Goal: Use online tool/utility: Utilize a website feature to perform a specific function

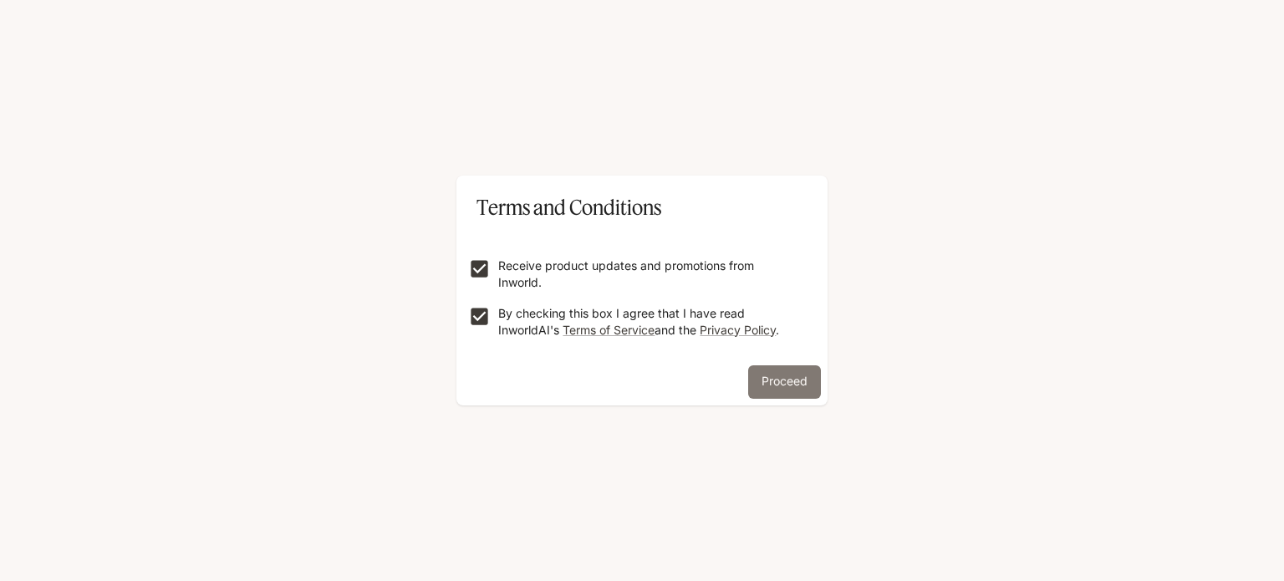
click at [781, 375] on button "Proceed" at bounding box center [784, 381] width 73 height 33
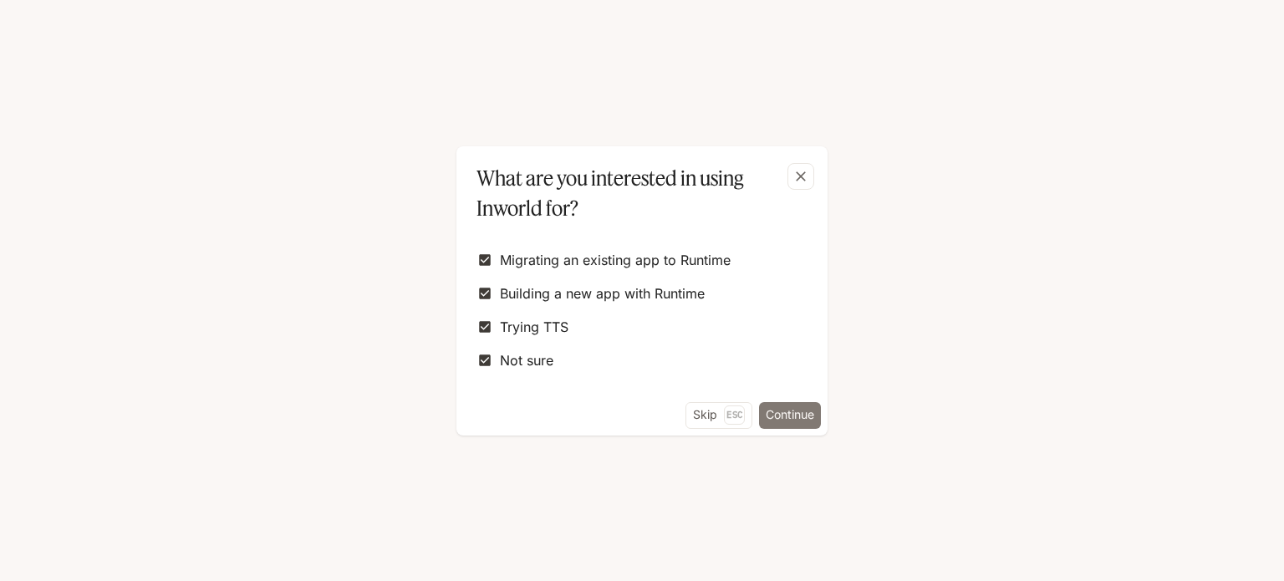
click at [793, 417] on button "Continue" at bounding box center [790, 415] width 62 height 27
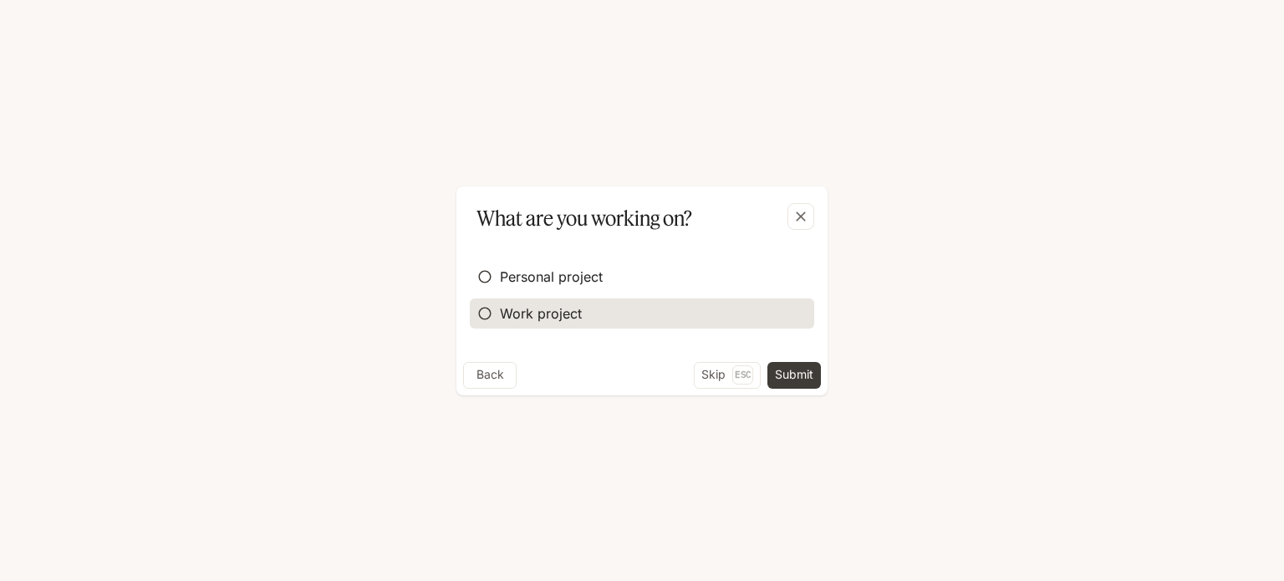
drag, startPoint x: 518, startPoint y: 272, endPoint x: 624, endPoint y: 312, distance: 112.7
click at [518, 271] on span "Personal project" at bounding box center [551, 277] width 103 height 20
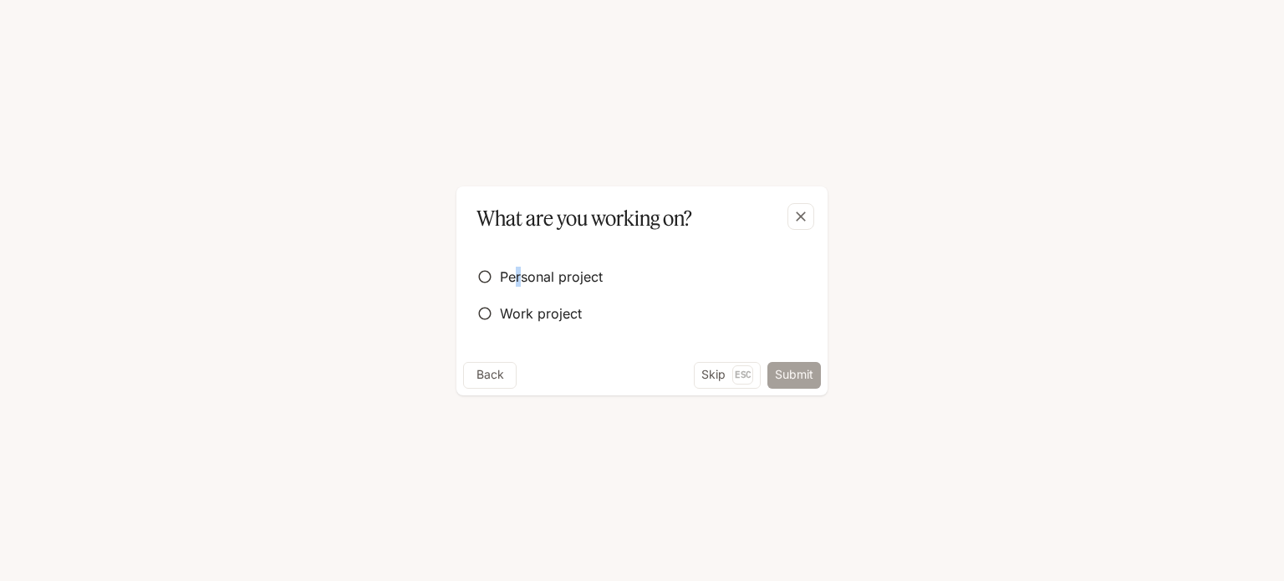
click at [790, 377] on button "Submit" at bounding box center [795, 375] width 54 height 27
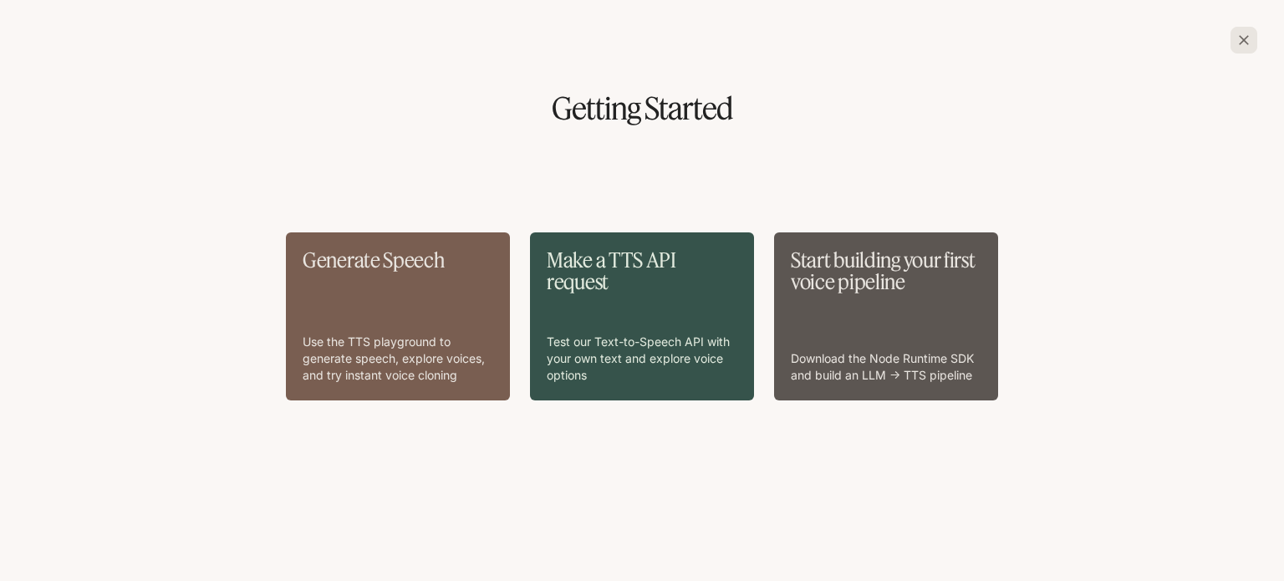
click at [438, 313] on div "Generate Speech Use the TTS playground to generate speech, explore voices, and …" at bounding box center [398, 316] width 191 height 135
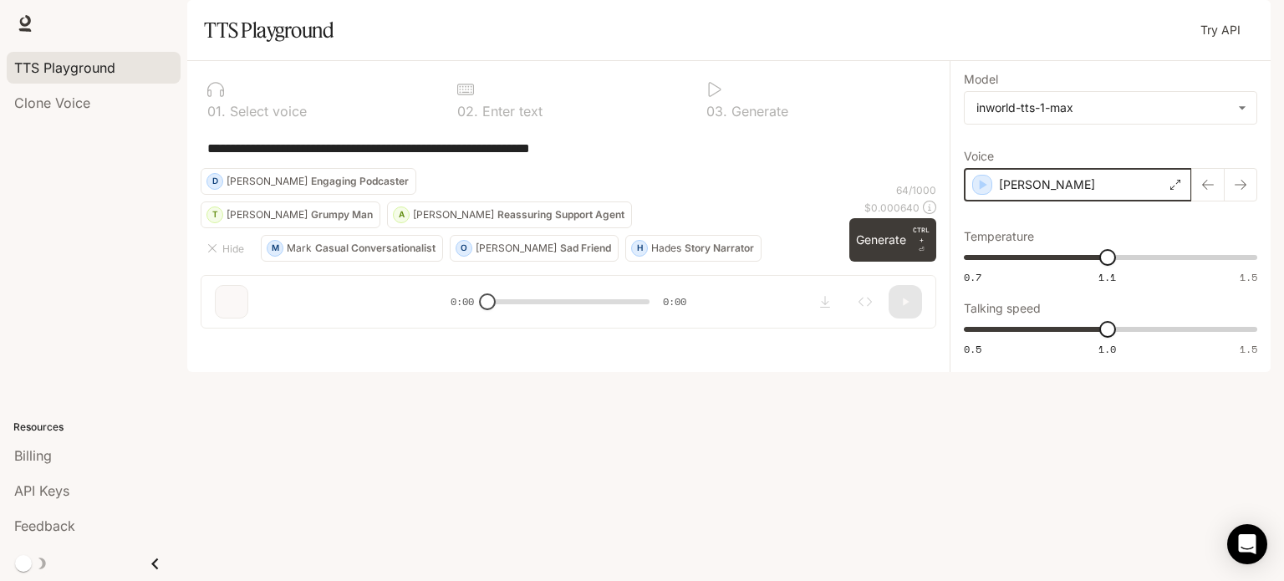
click at [987, 193] on icon "button" at bounding box center [982, 184] width 17 height 17
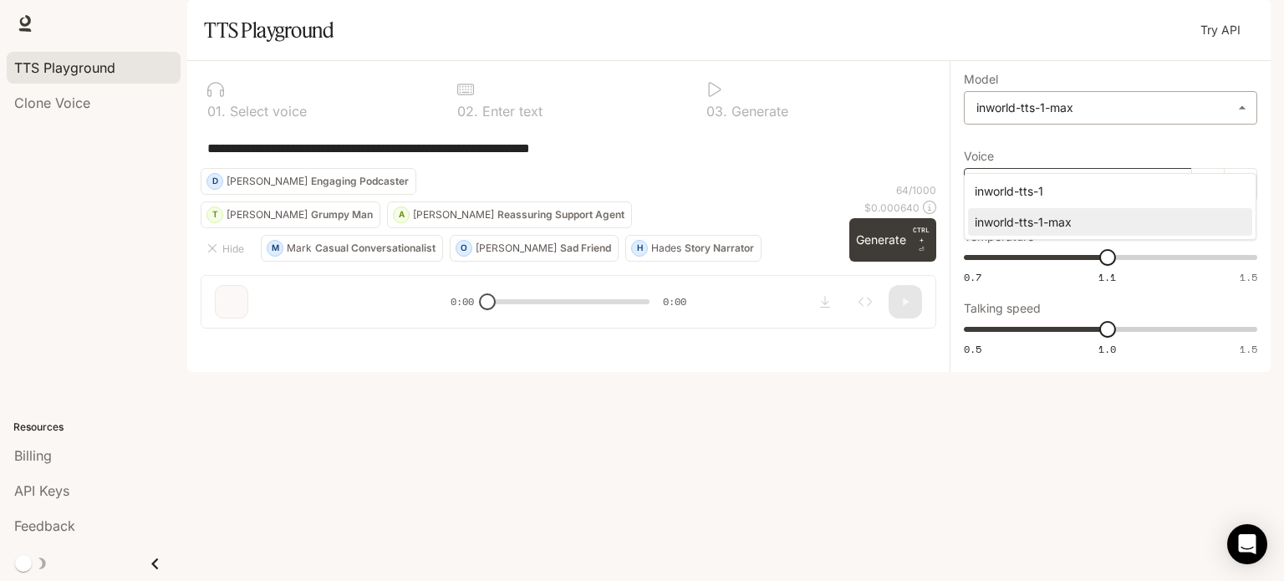
click at [1241, 153] on body "**********" at bounding box center [642, 290] width 1284 height 581
click at [1078, 184] on div "inworld-tts-1" at bounding box center [1107, 191] width 264 height 18
type input "**********"
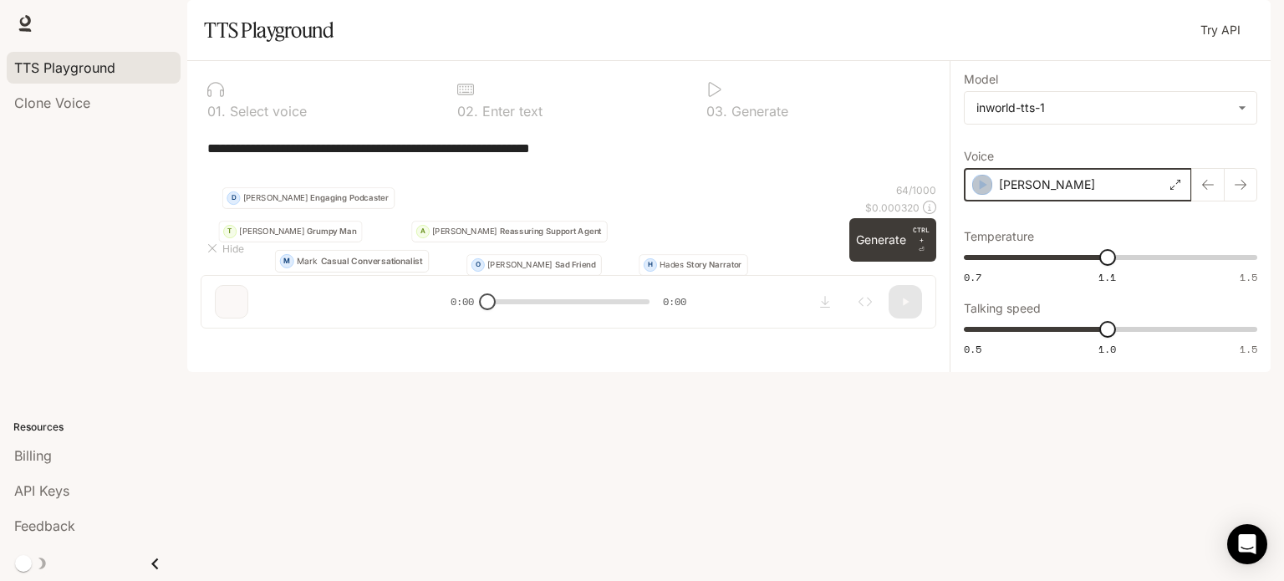
click at [980, 190] on icon "button" at bounding box center [984, 185] width 8 height 10
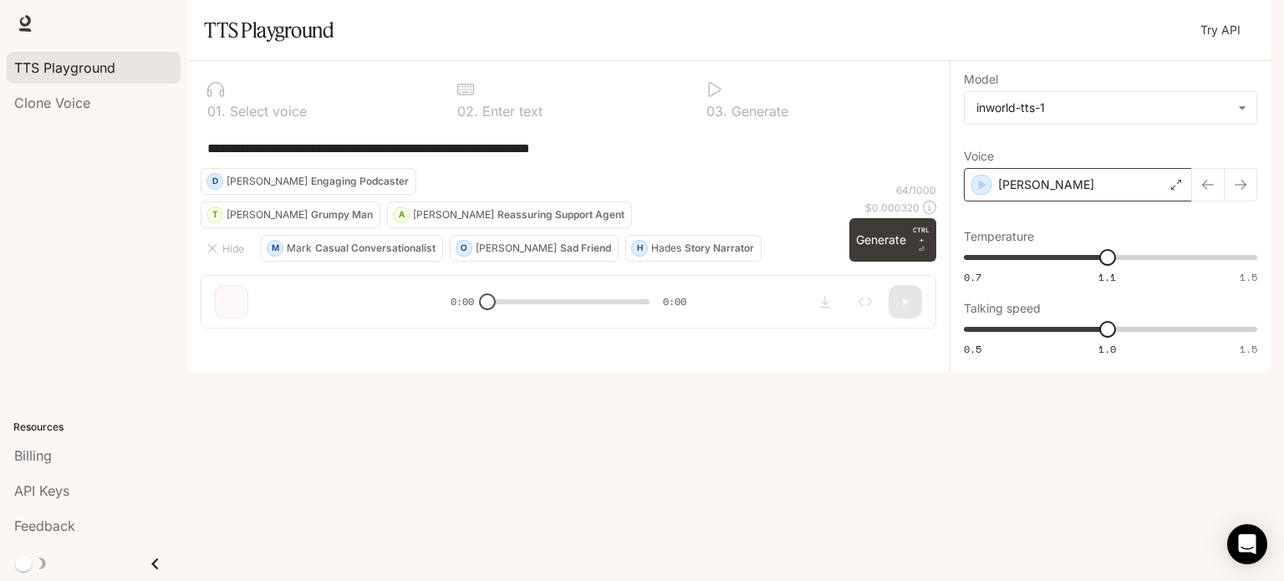
click at [1177, 190] on icon at bounding box center [1176, 185] width 10 height 10
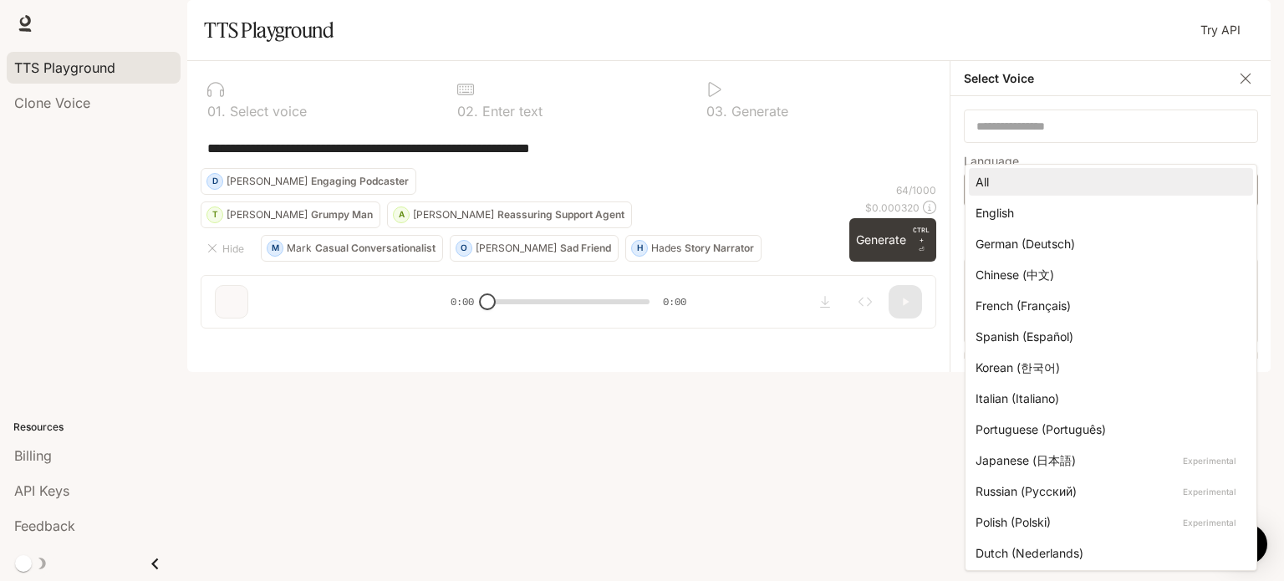
click at [1169, 245] on body "**********" at bounding box center [642, 290] width 1284 height 581
click at [1023, 215] on div "English" at bounding box center [1108, 213] width 264 height 18
type input "*****"
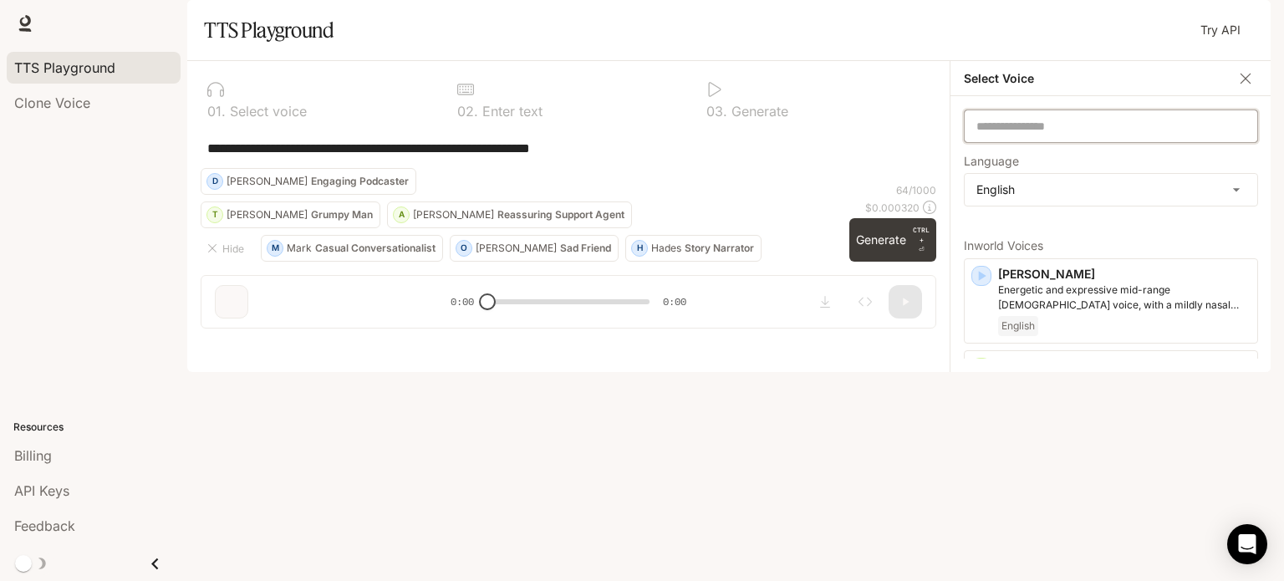
click at [1067, 135] on input "text" at bounding box center [1111, 126] width 293 height 17
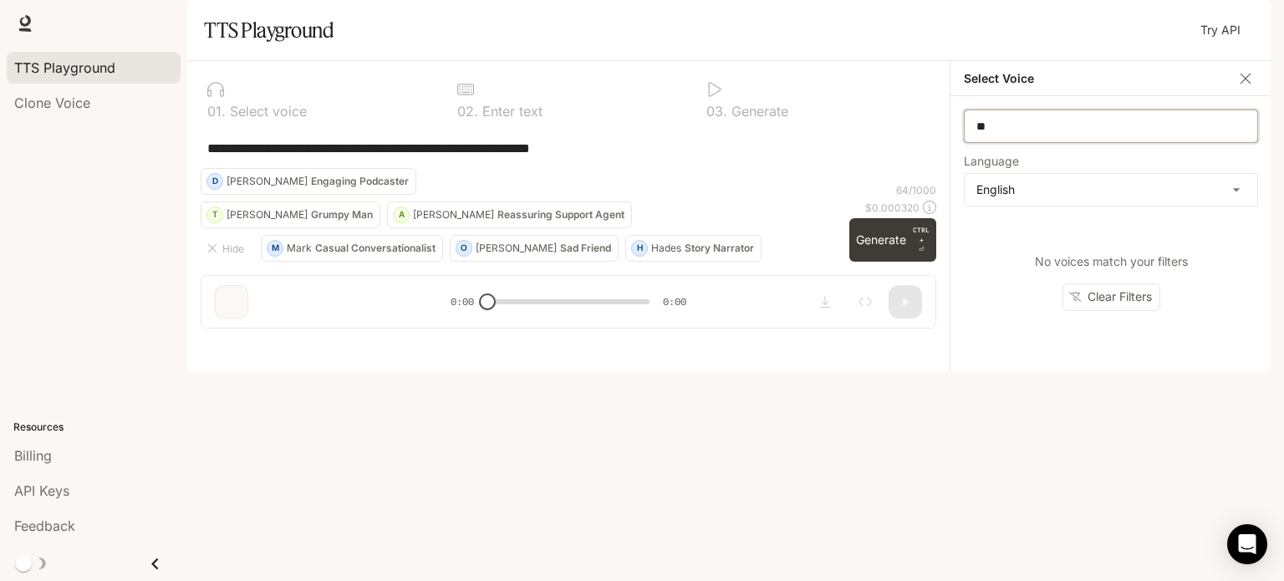
type input "*"
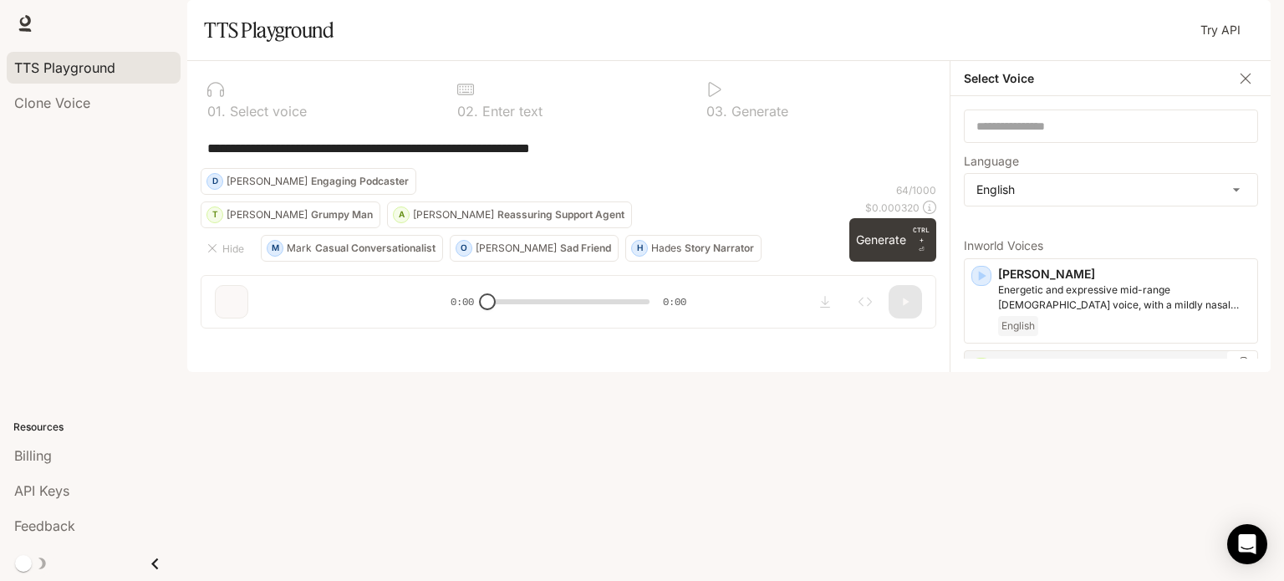
click at [986, 376] on icon "button" at bounding box center [981, 368] width 17 height 17
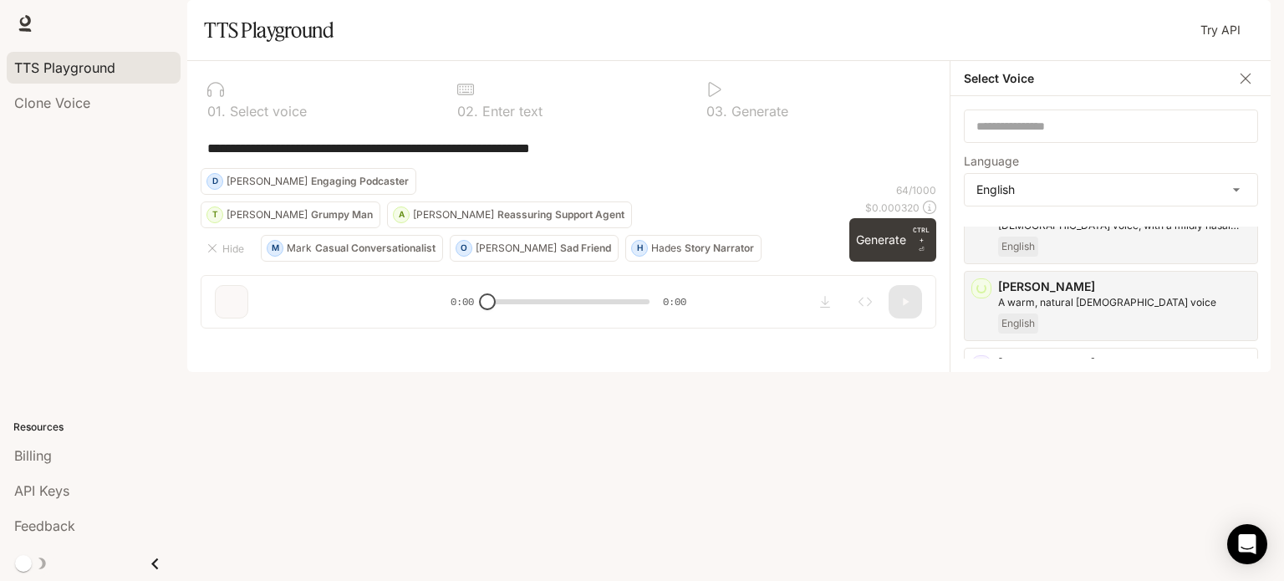
scroll to position [84, 0]
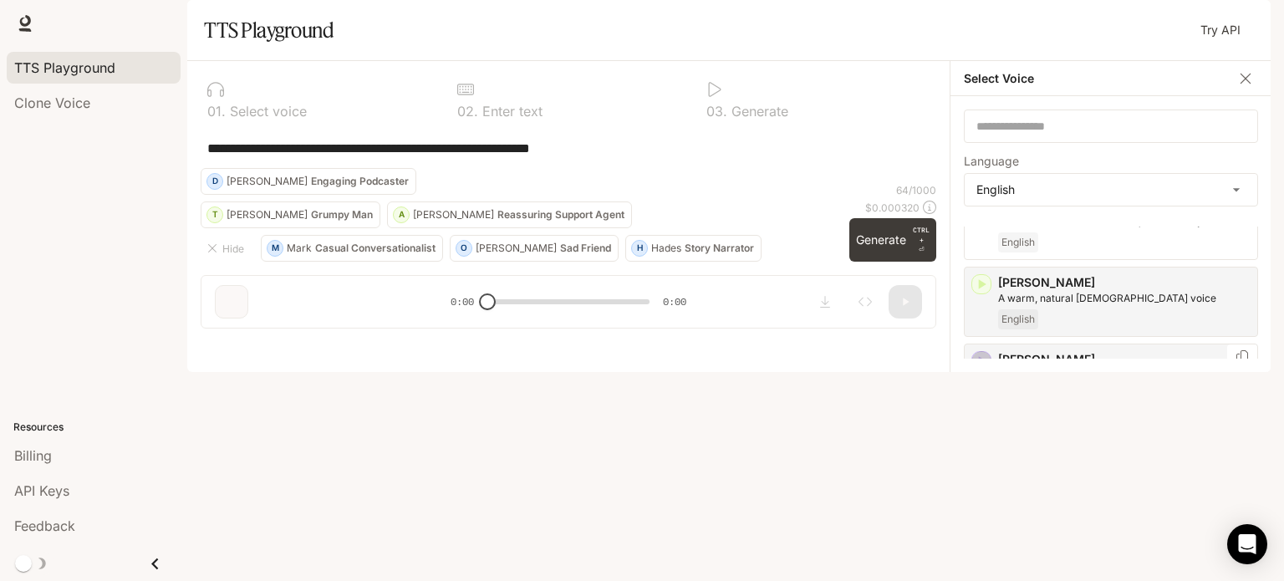
click at [976, 370] on icon "button" at bounding box center [981, 361] width 17 height 17
click at [980, 492] on div "[PERSON_NAME] and elegant [DEMOGRAPHIC_DATA] voice English" at bounding box center [1111, 471] width 294 height 70
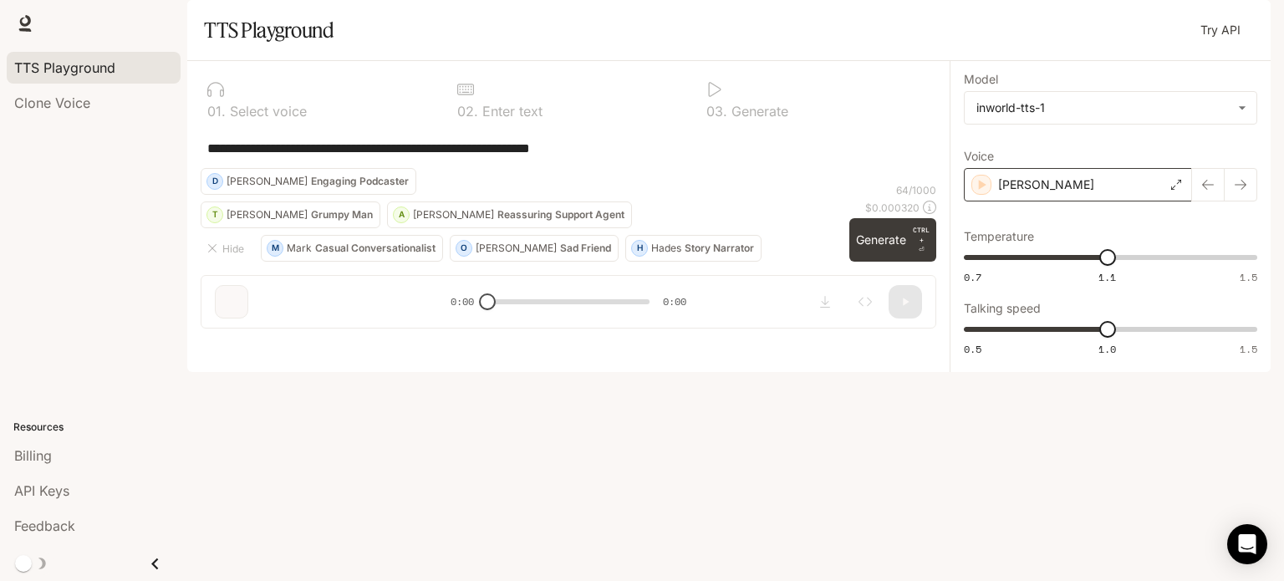
click at [1140, 201] on div "[PERSON_NAME]" at bounding box center [1078, 184] width 228 height 33
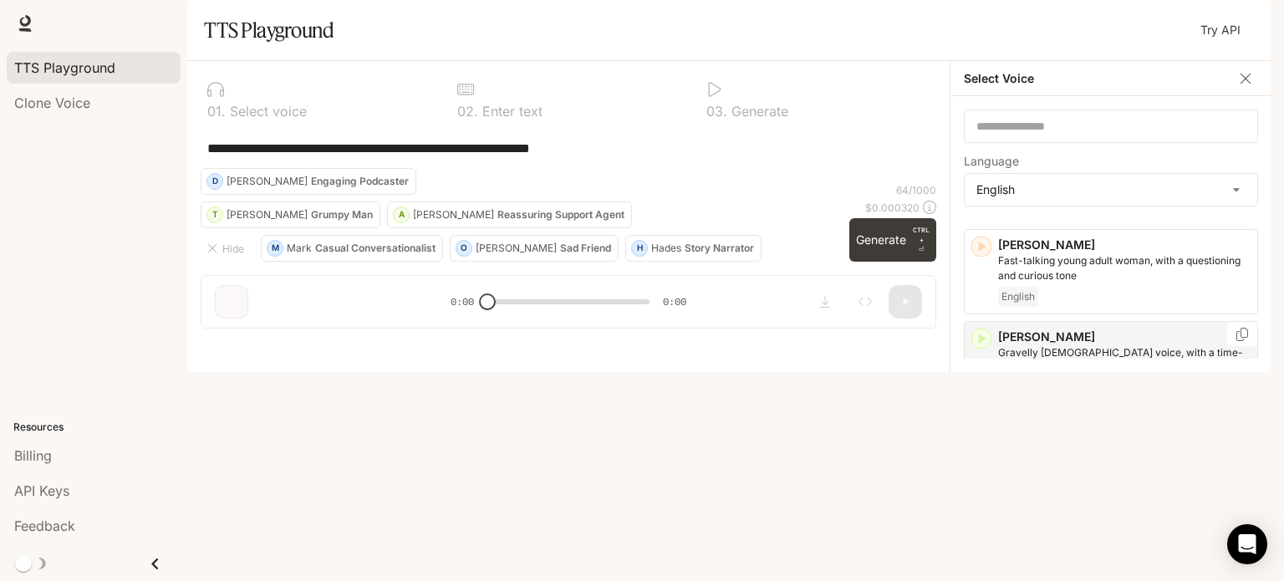
scroll to position [1174, 0]
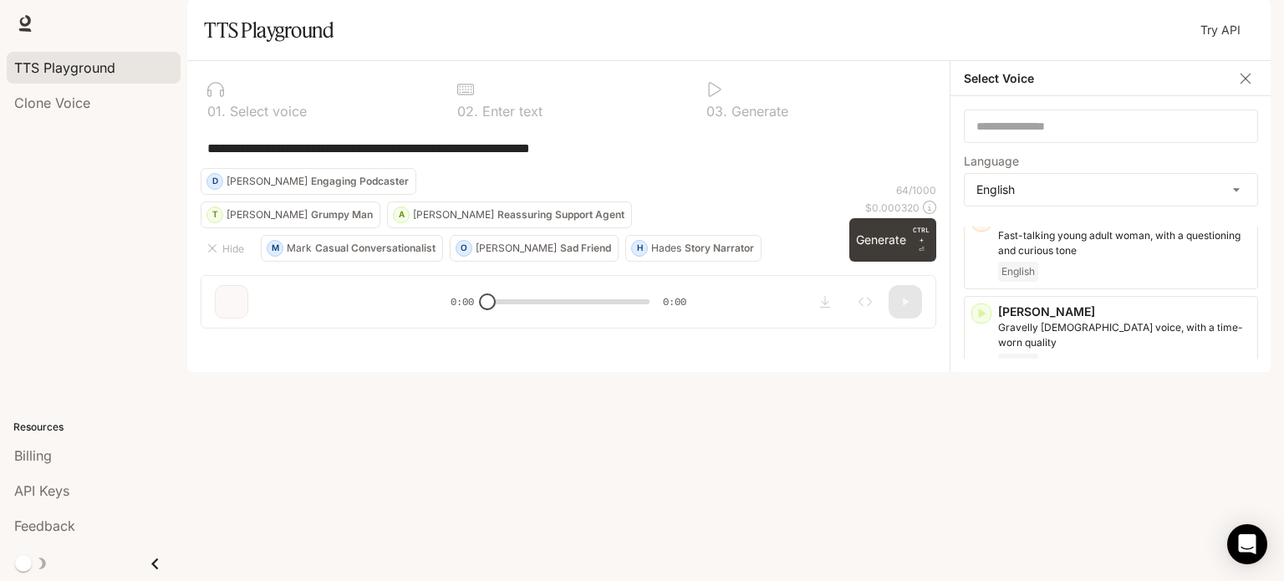
click at [990, 490] on div "button" at bounding box center [982, 497] width 20 height 20
click at [987, 414] on icon "button" at bounding box center [981, 405] width 17 height 17
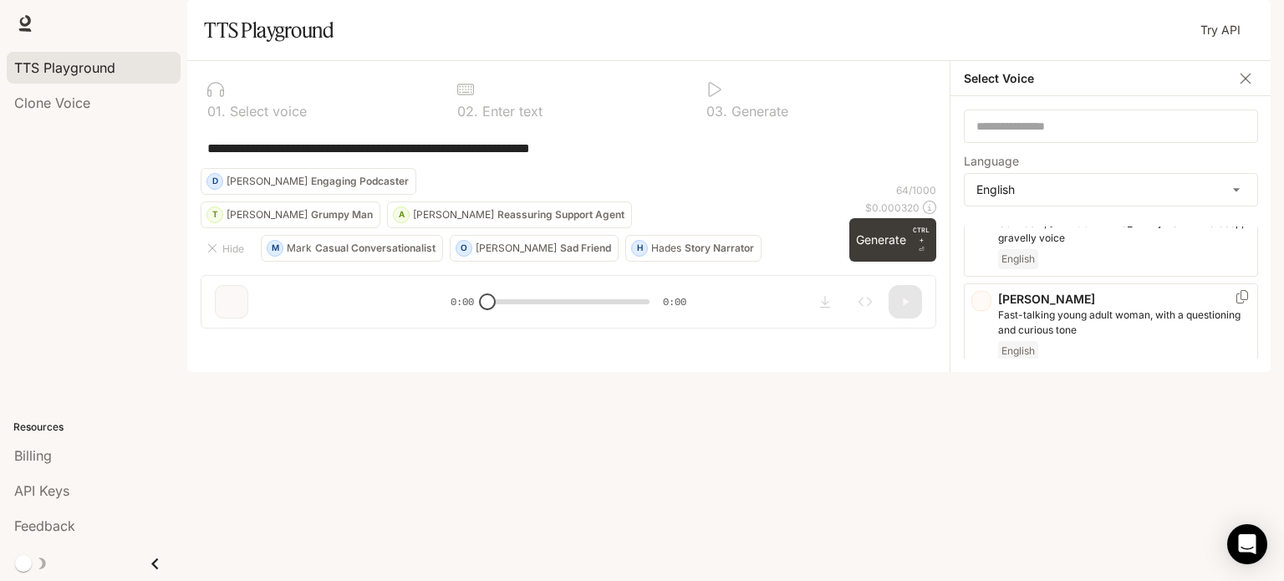
scroll to position [1090, 0]
click at [987, 406] on icon "button" at bounding box center [981, 397] width 17 height 17
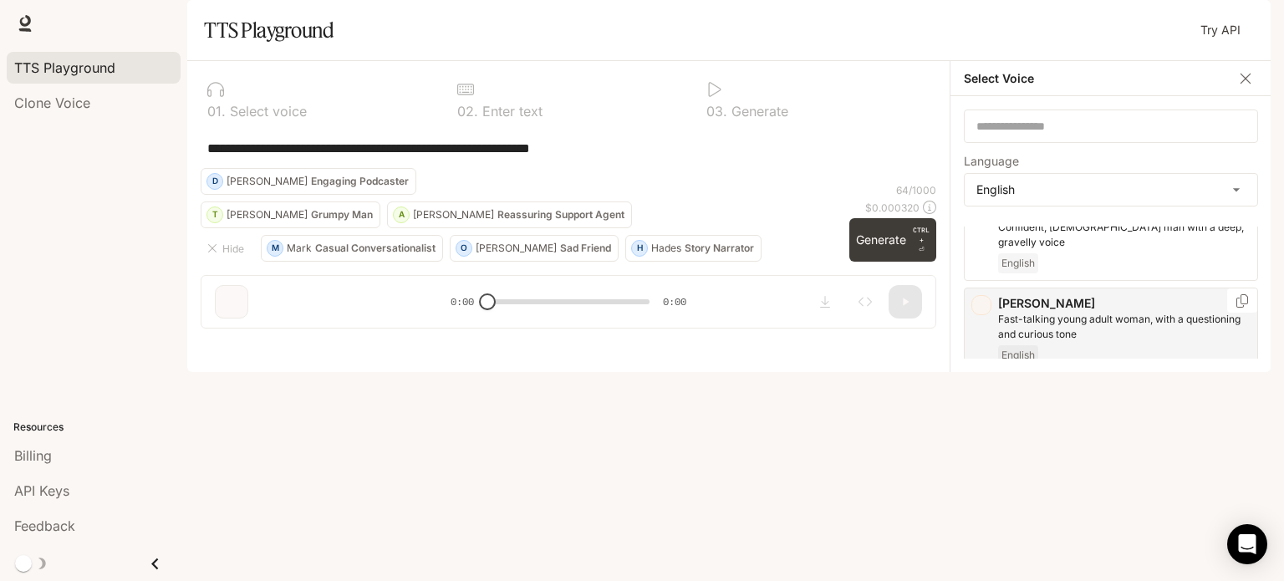
click at [987, 326] on div "[PERSON_NAME]-talking young adult woman, with a questioning and curious [PERSON…" at bounding box center [1111, 330] width 294 height 85
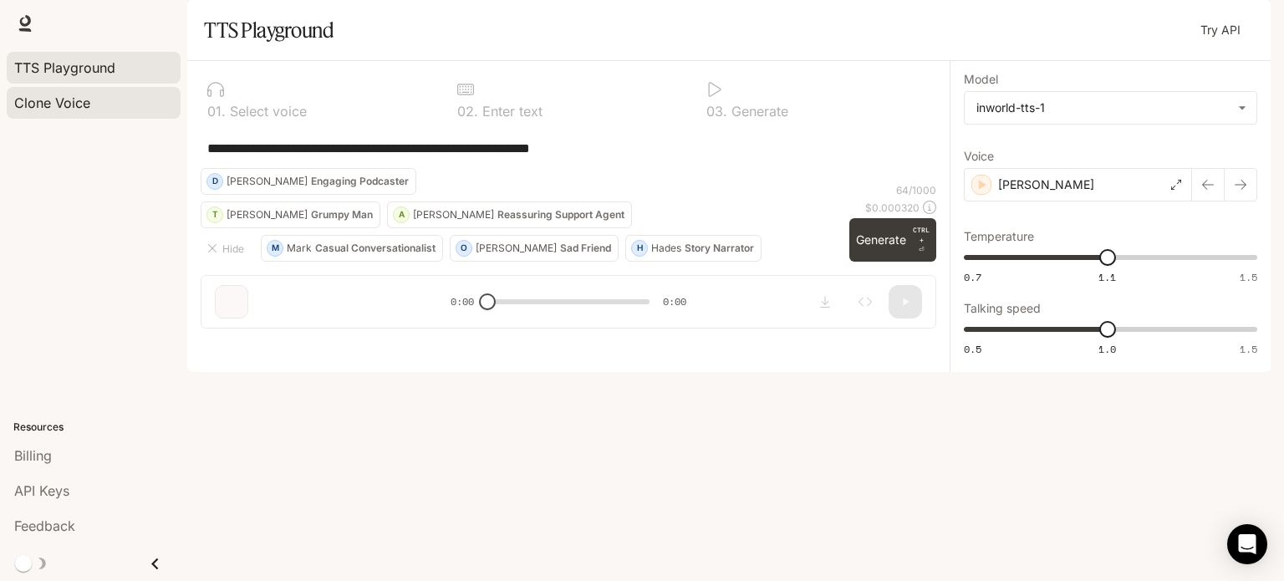
click at [67, 104] on span "Clone Voice" at bounding box center [52, 103] width 76 height 20
